Goal: Task Accomplishment & Management: Complete application form

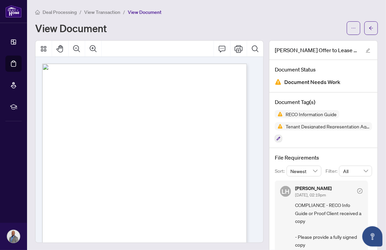
scroll to position [121, 0]
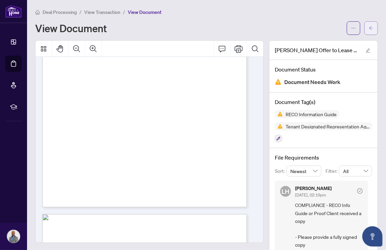
click at [369, 28] on icon "arrow-left" at bounding box center [371, 28] width 5 height 5
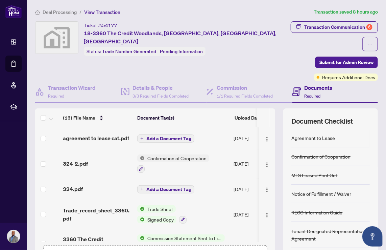
click at [176, 249] on button "Upload Forms" at bounding box center [173, 253] width 38 height 9
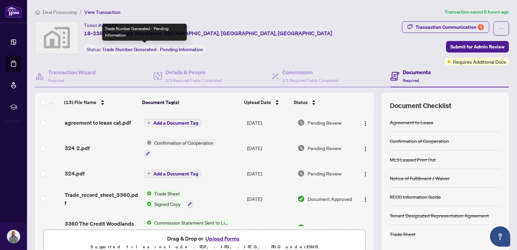
drag, startPoint x: 98, startPoint y: 47, endPoint x: 233, endPoint y: 185, distance: 193.3
click at [183, 205] on body "Dashboard Deal Processing Mortgage Referrals rLearning [PERSON_NAME] [EMAIL_ADD…" at bounding box center [258, 125] width 517 height 250
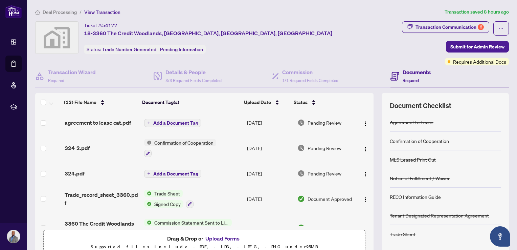
drag, startPoint x: 233, startPoint y: 185, endPoint x: 225, endPoint y: 112, distance: 73.8
click at [225, 112] on td "Add a Document Tag" at bounding box center [192, 123] width 103 height 22
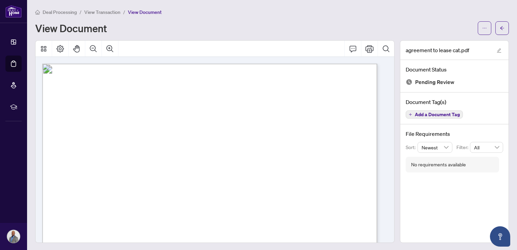
click at [196, 16] on div "Deal Processing / View Transaction / View Document View Document" at bounding box center [272, 21] width 474 height 27
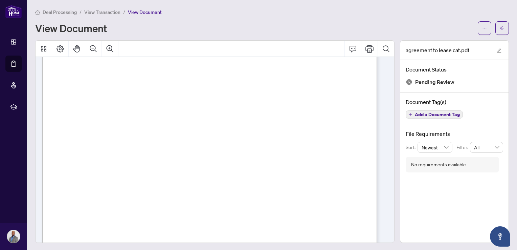
scroll to position [104, 0]
click at [386, 31] on span "button" at bounding box center [502, 28] width 5 height 11
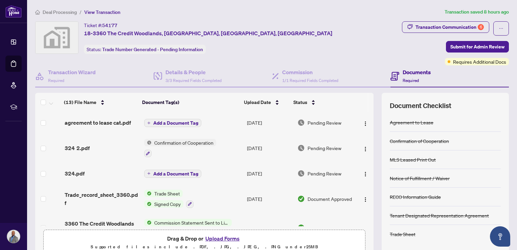
click at [223, 237] on button "Upload Forms" at bounding box center [222, 238] width 38 height 9
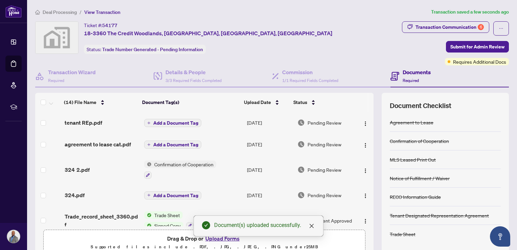
click at [182, 124] on span "Add a Document Tag" at bounding box center [175, 122] width 45 height 5
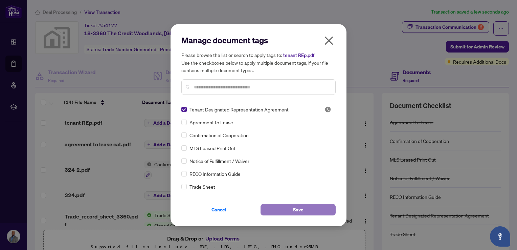
click at [279, 208] on button "Save" at bounding box center [297, 210] width 75 height 12
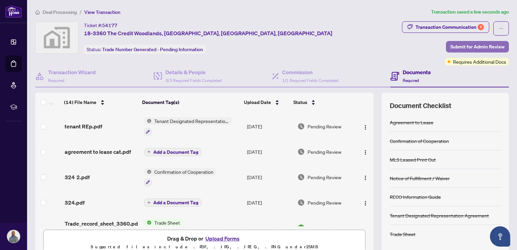
click at [386, 45] on span "Submit for Admin Review" at bounding box center [477, 46] width 54 height 11
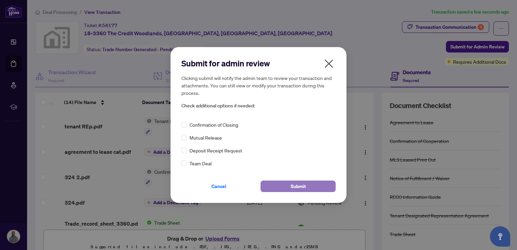
click at [279, 183] on button "Submit" at bounding box center [297, 186] width 75 height 12
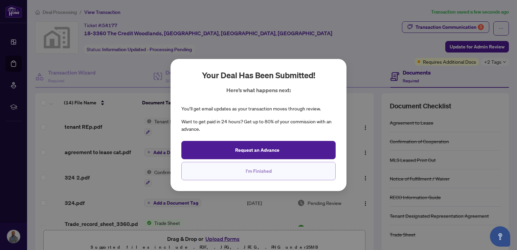
click at [269, 167] on span "I'm Finished" at bounding box center [259, 170] width 26 height 11
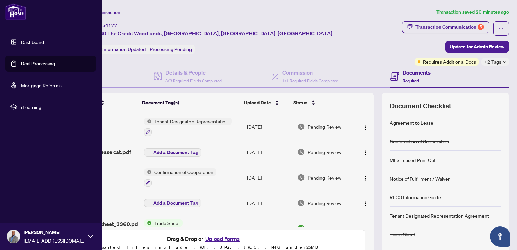
click at [28, 65] on link "Deal Processing" at bounding box center [38, 64] width 34 height 6
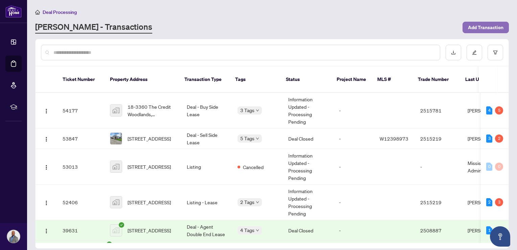
click at [386, 28] on span "Add Transaction" at bounding box center [486, 27] width 36 height 11
